Goal: Transaction & Acquisition: Download file/media

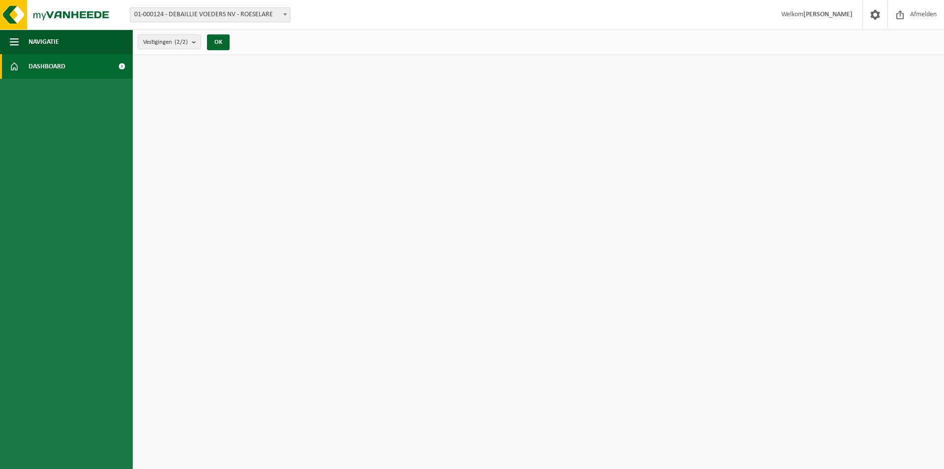
click at [41, 69] on span "Dashboard" at bounding box center [47, 66] width 37 height 25
click at [913, 10] on span "Afmelden" at bounding box center [923, 14] width 31 height 29
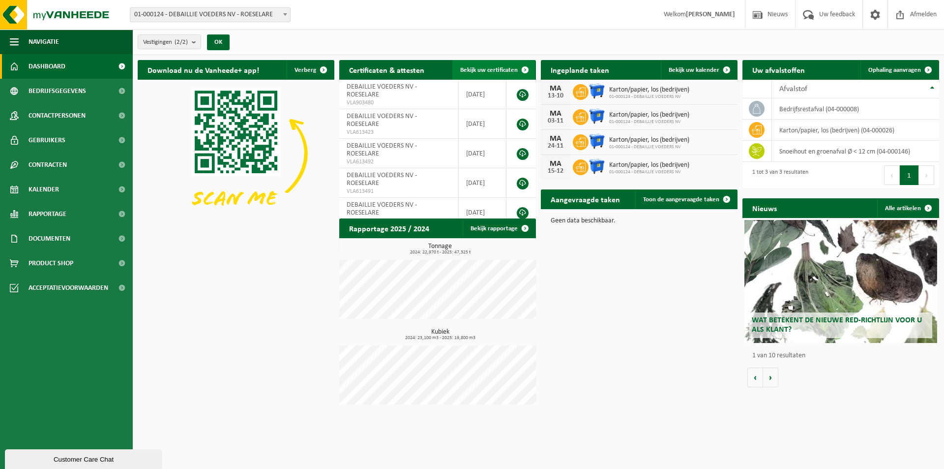
click at [485, 68] on span "Bekijk uw certificaten" at bounding box center [489, 70] width 58 height 6
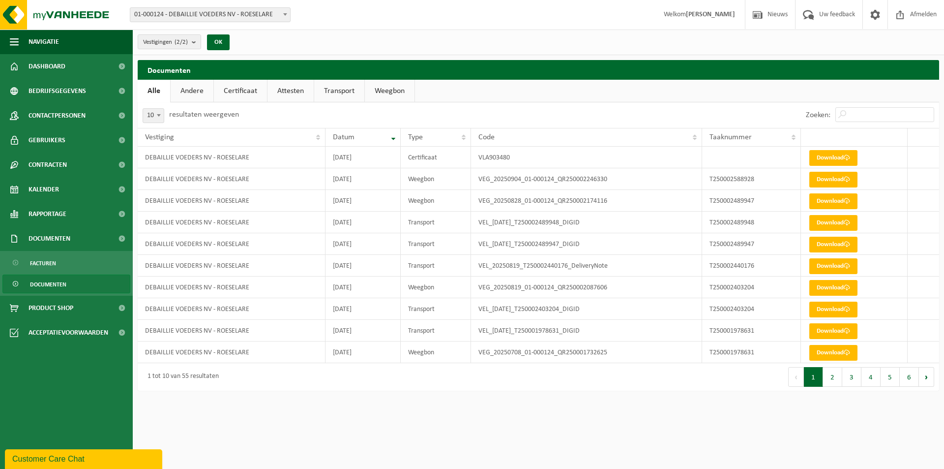
click at [289, 89] on link "Attesten" at bounding box center [291, 91] width 46 height 23
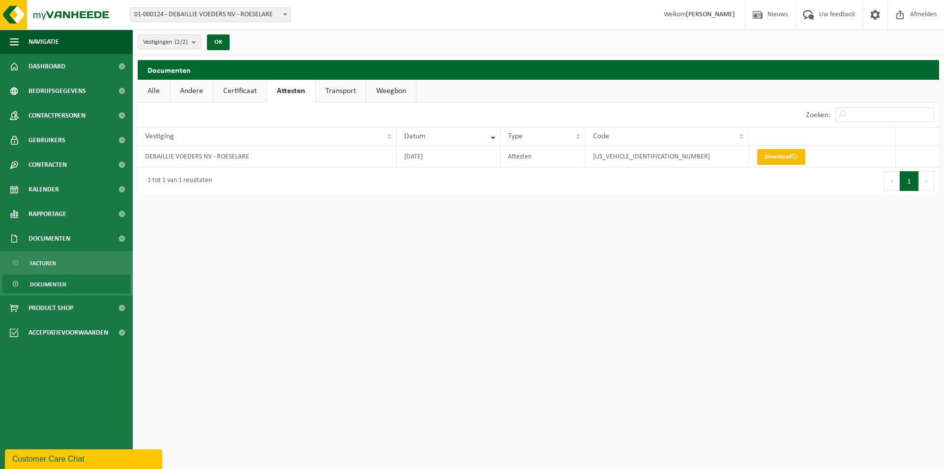
click at [146, 92] on link "Alle" at bounding box center [154, 91] width 32 height 23
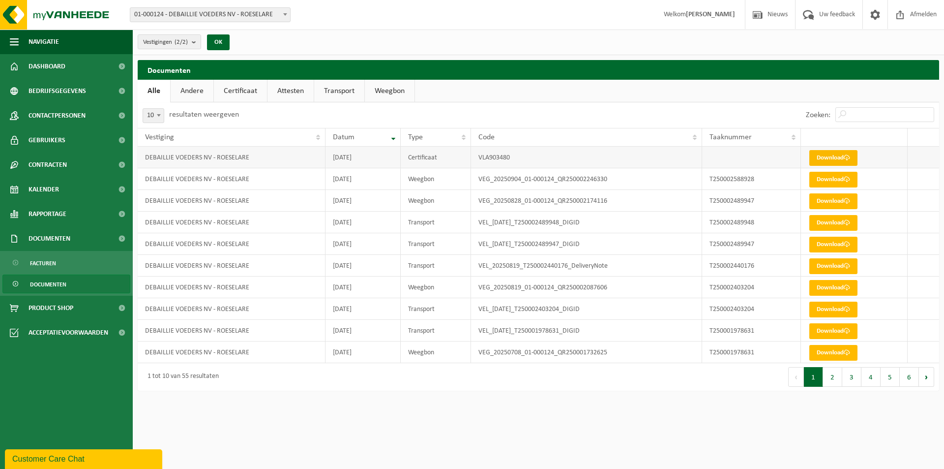
click at [833, 153] on link "Download" at bounding box center [833, 158] width 48 height 16
